Goal: Transaction & Acquisition: Download file/media

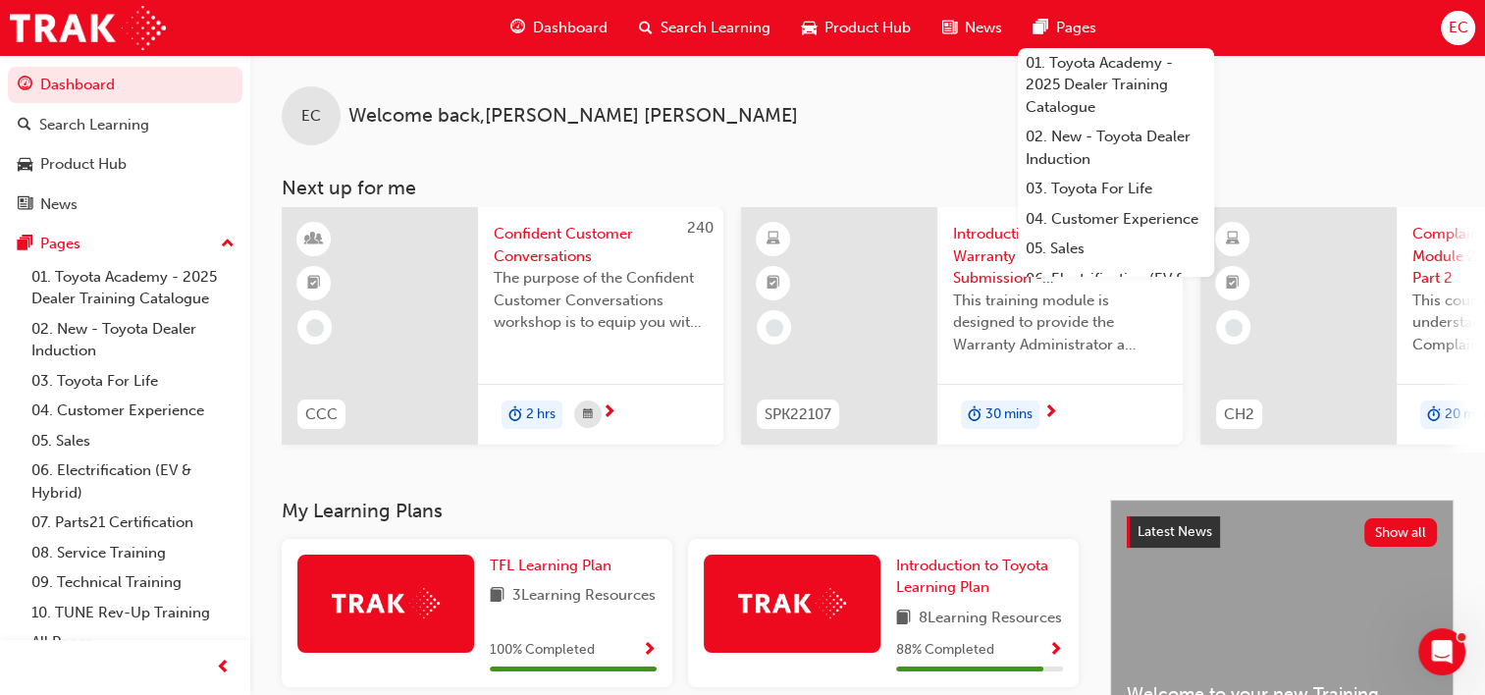
click at [1452, 27] on span "EC" at bounding box center [1458, 28] width 20 height 23
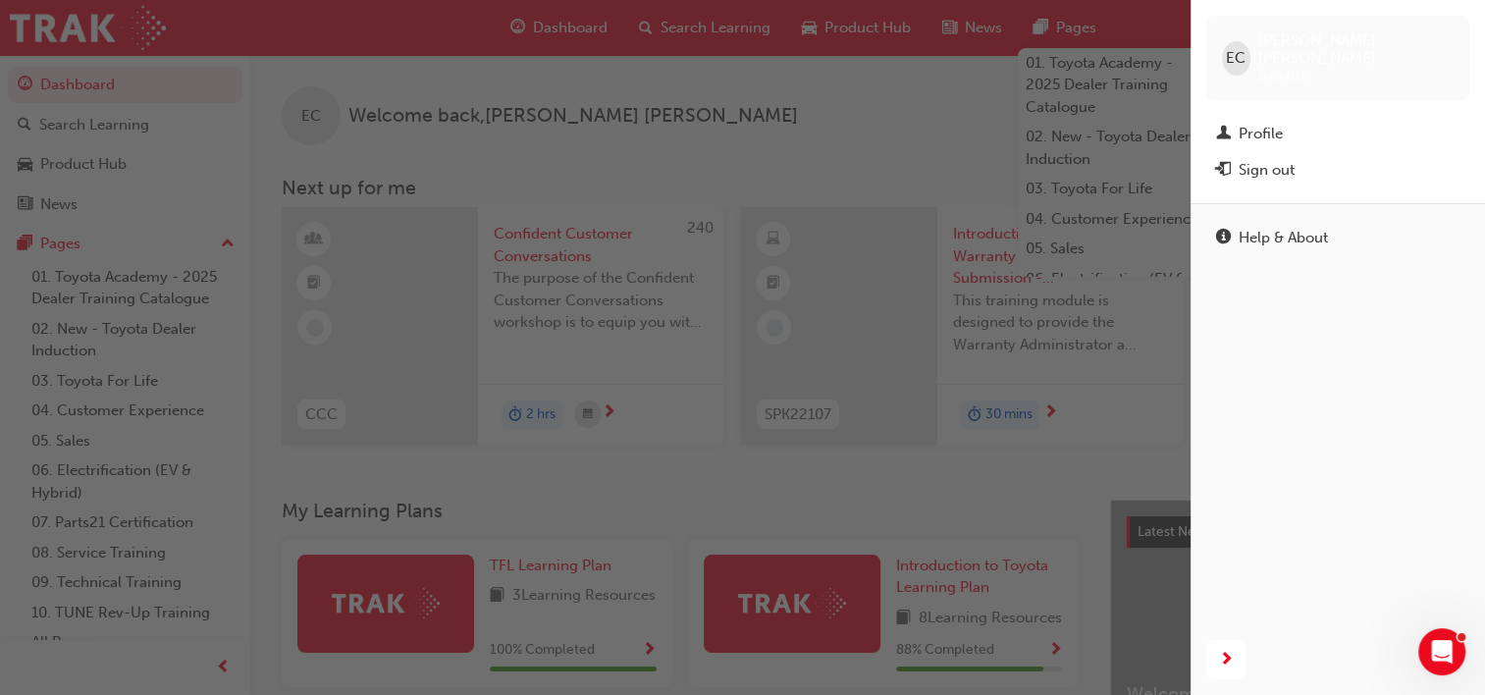
click at [811, 53] on div "button" at bounding box center [595, 347] width 1190 height 695
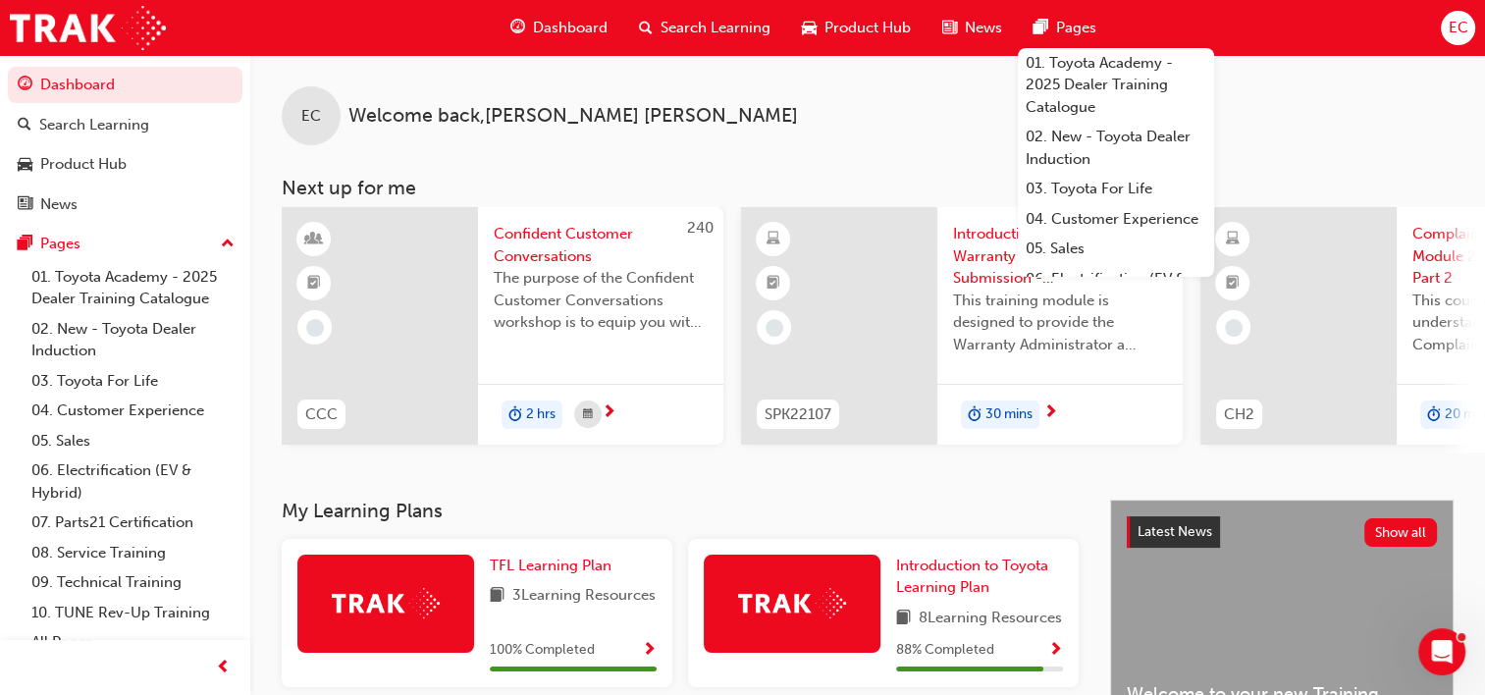
click at [727, 29] on span "Search Learning" at bounding box center [715, 28] width 110 height 23
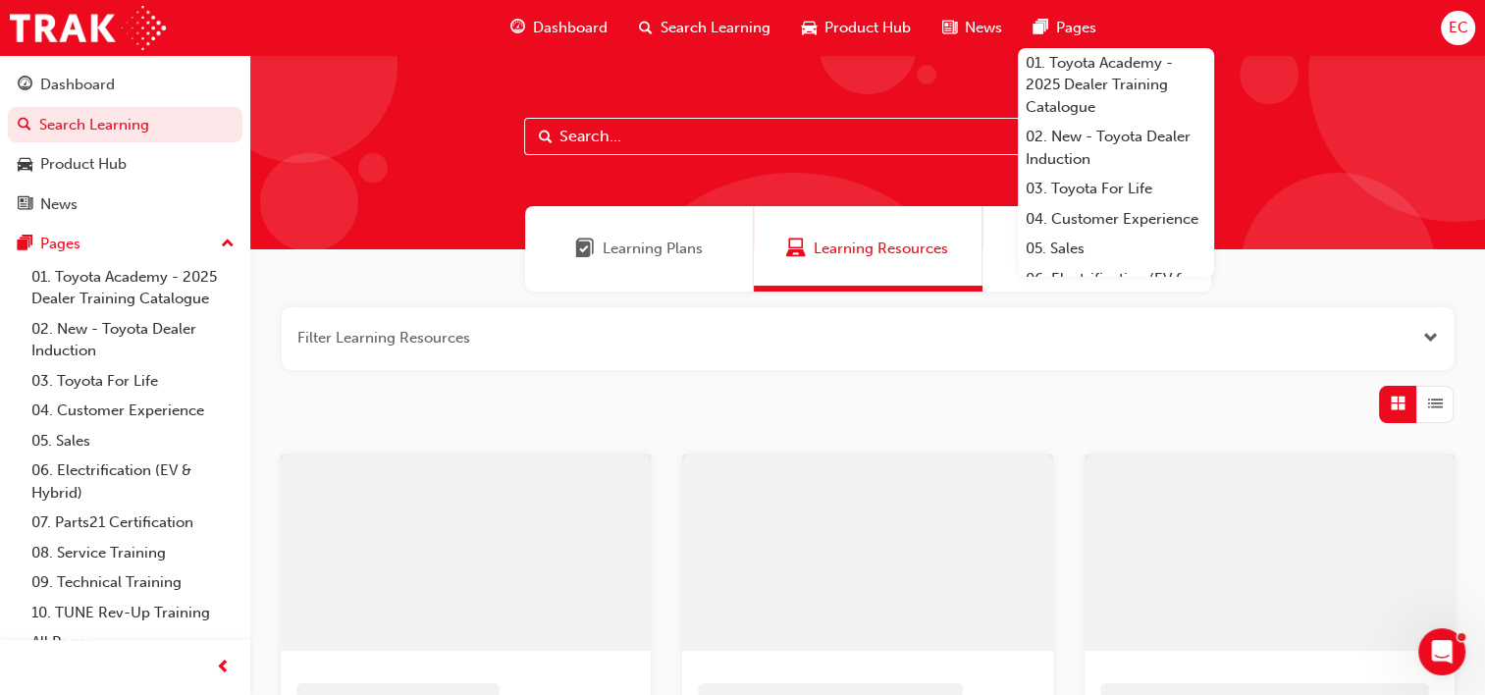
click at [656, 152] on input "text" at bounding box center [867, 136] width 687 height 37
type input "tsa21"
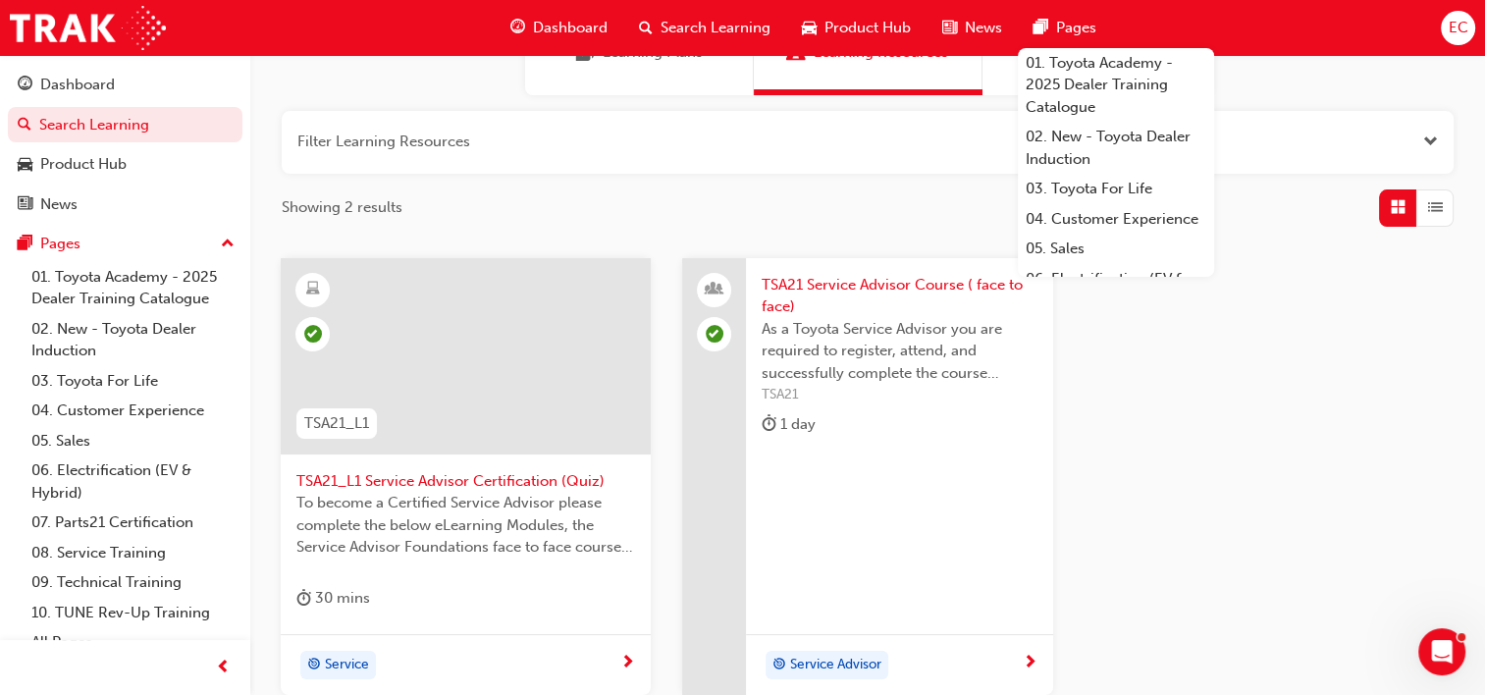
scroll to position [294, 0]
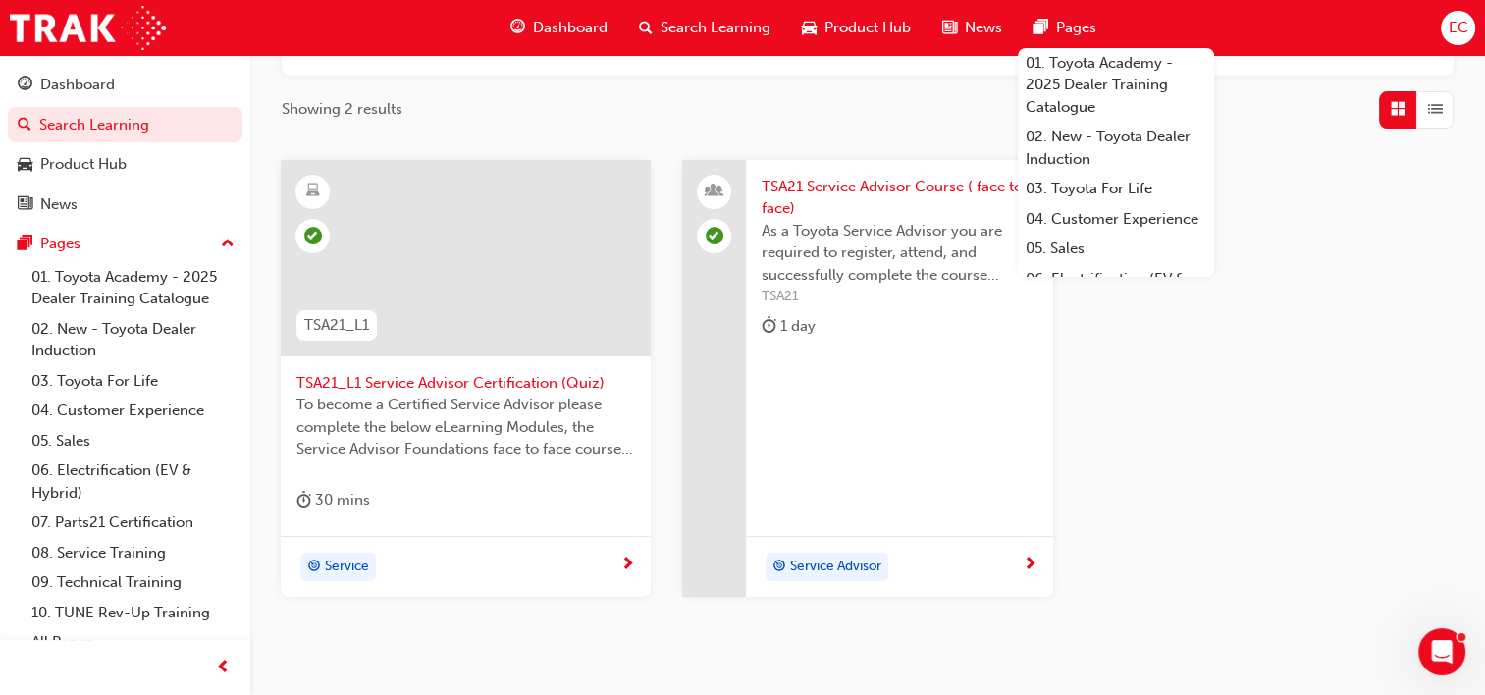
click at [314, 233] on span "learningRecordVerb_COMPLETE-icon" at bounding box center [313, 236] width 18 height 18
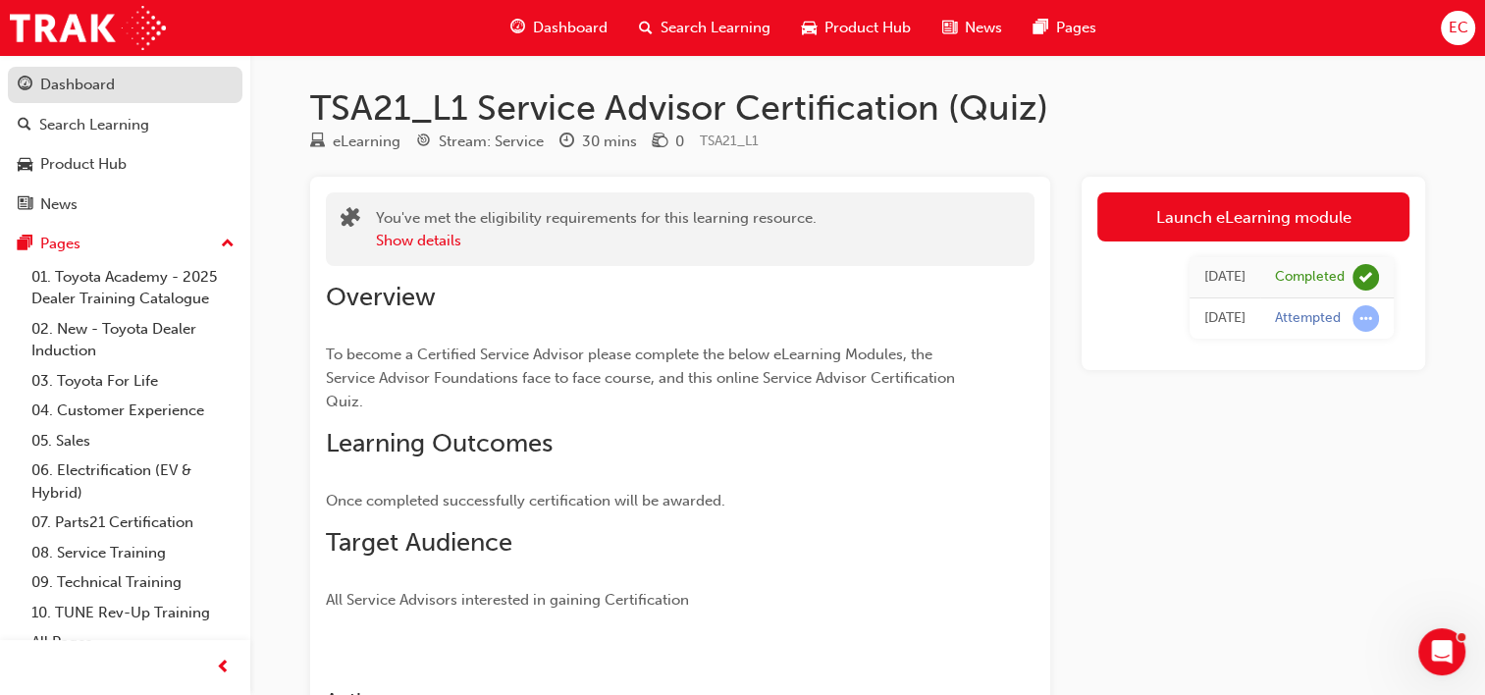
click at [132, 81] on div "Dashboard" at bounding box center [125, 85] width 215 height 25
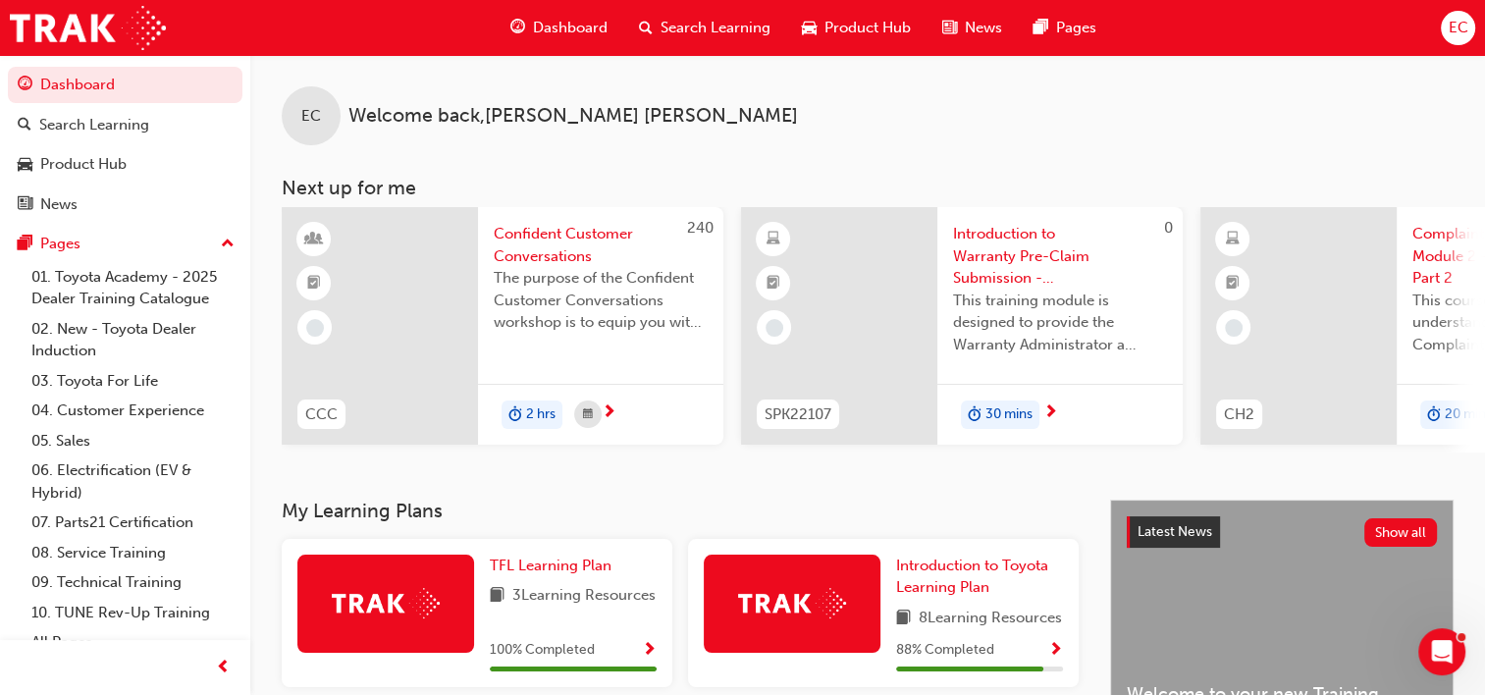
click at [1458, 26] on span "EC" at bounding box center [1458, 28] width 20 height 23
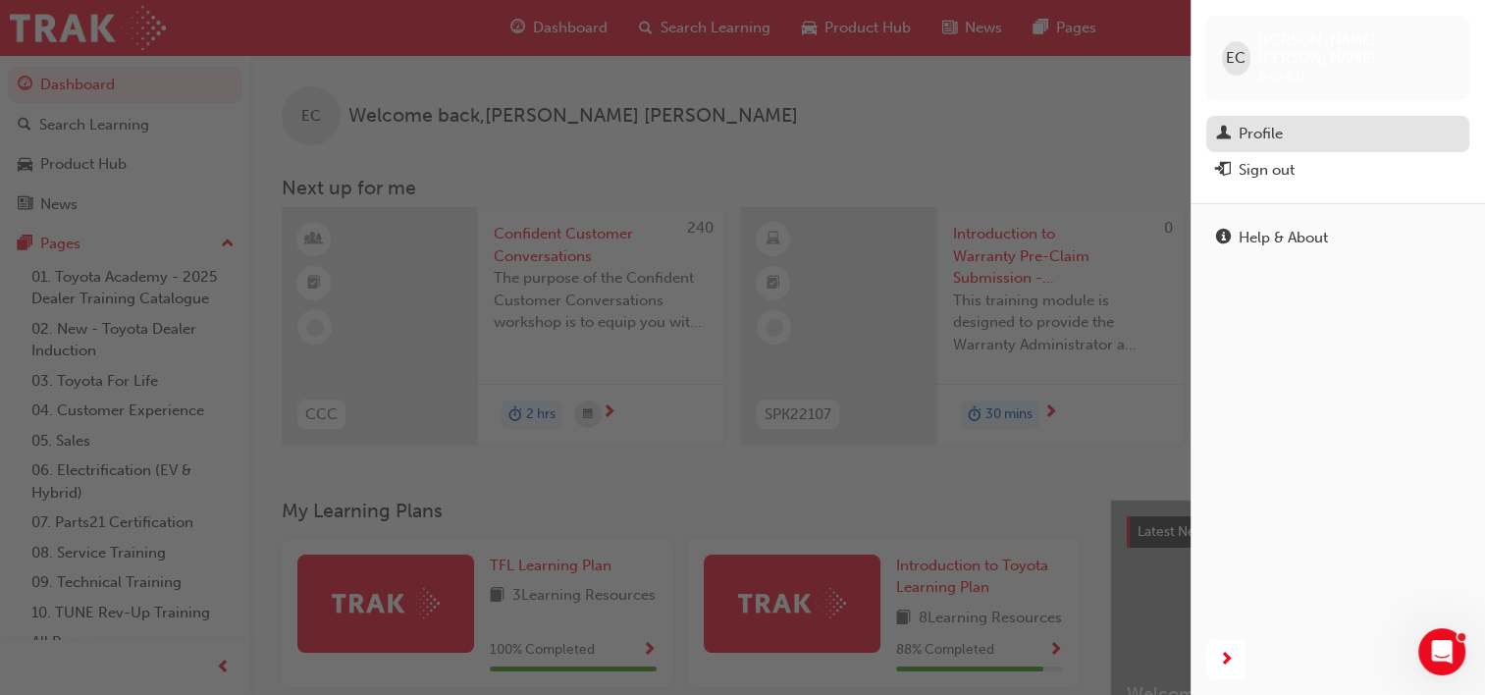
click at [1244, 123] on div "Profile" at bounding box center [1261, 134] width 44 height 23
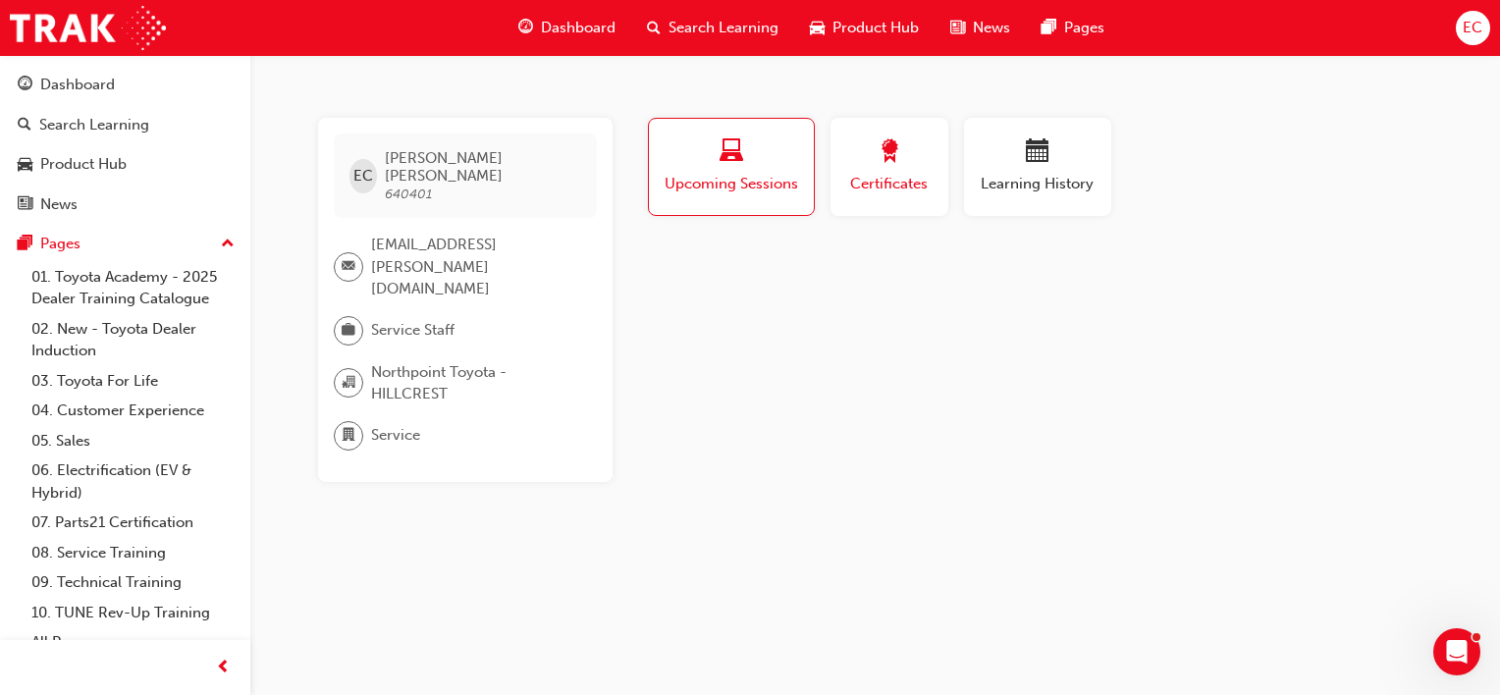
click at [867, 129] on button "Certificates" at bounding box center [889, 167] width 118 height 98
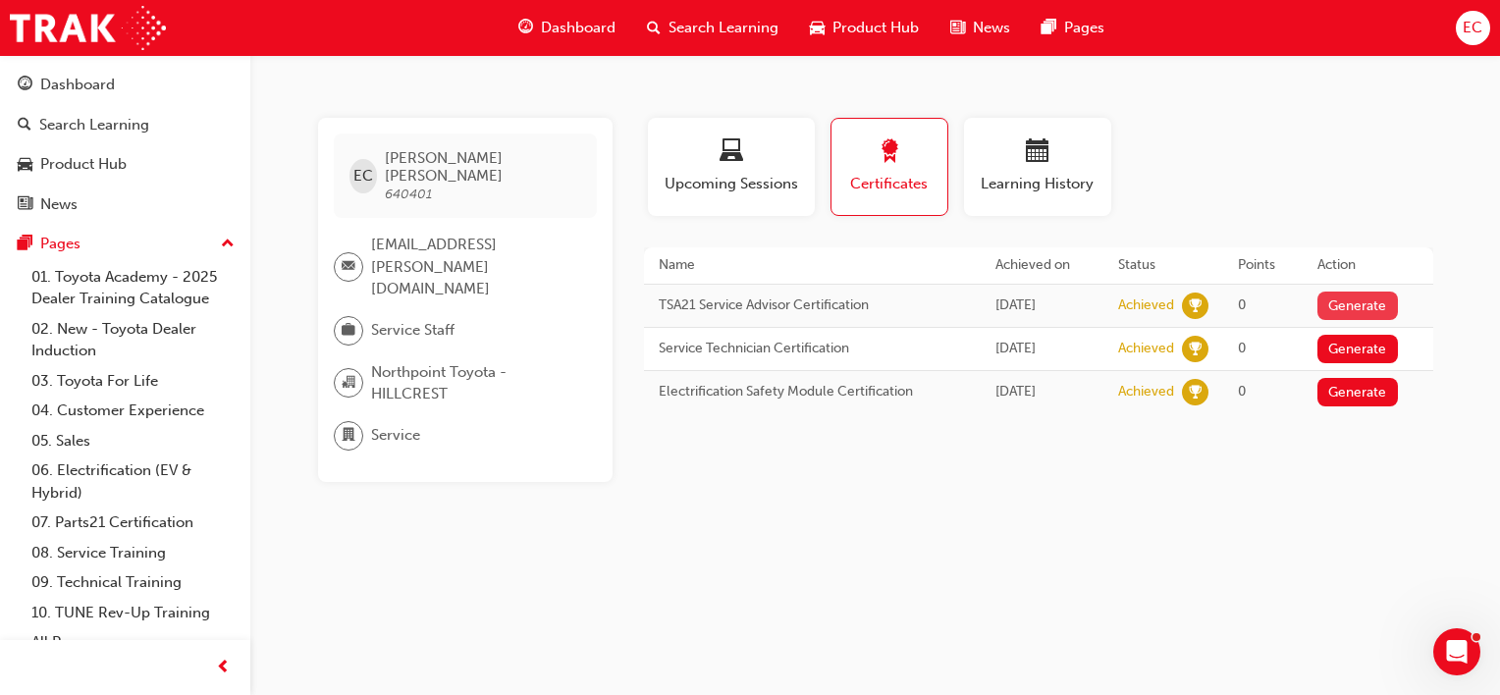
click at [1359, 292] on button "Generate" at bounding box center [1357, 305] width 80 height 28
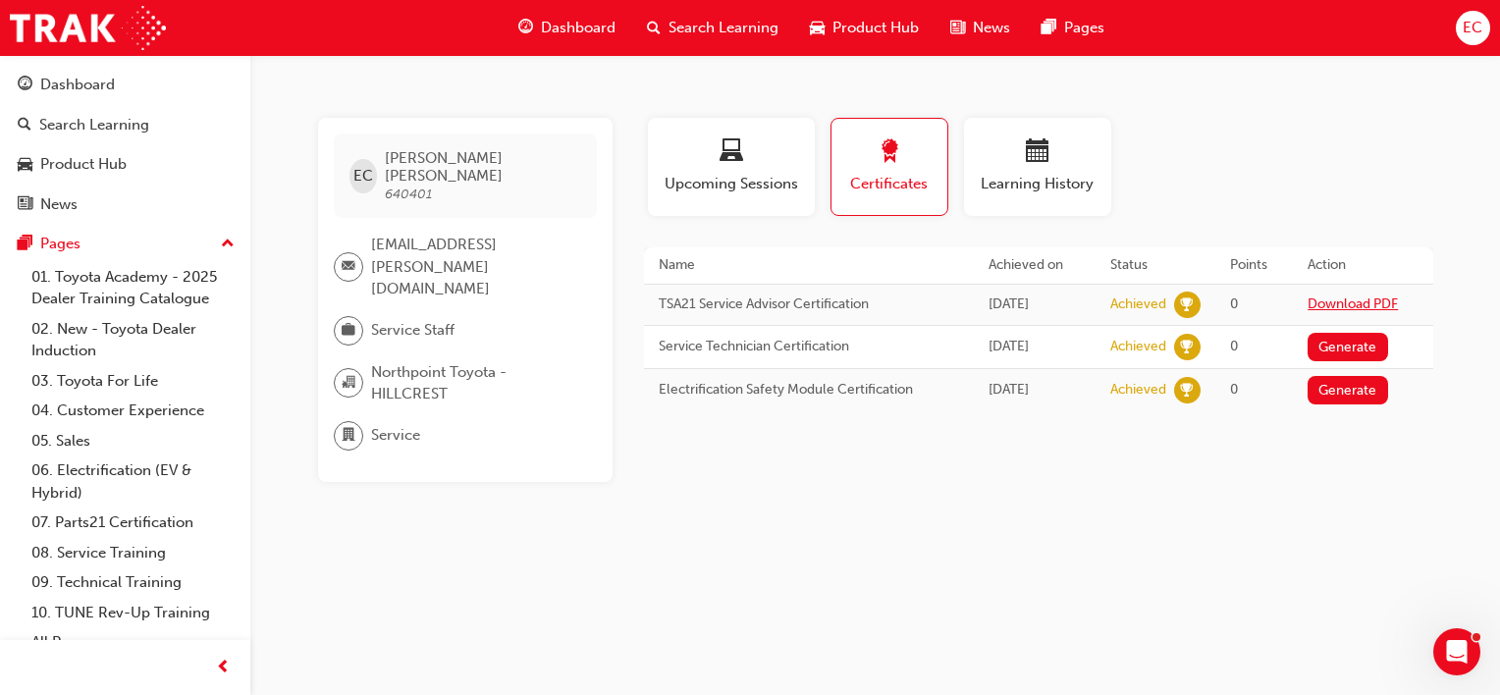
click at [1378, 300] on link "Download PDF" at bounding box center [1352, 303] width 90 height 17
